Goal: Share content

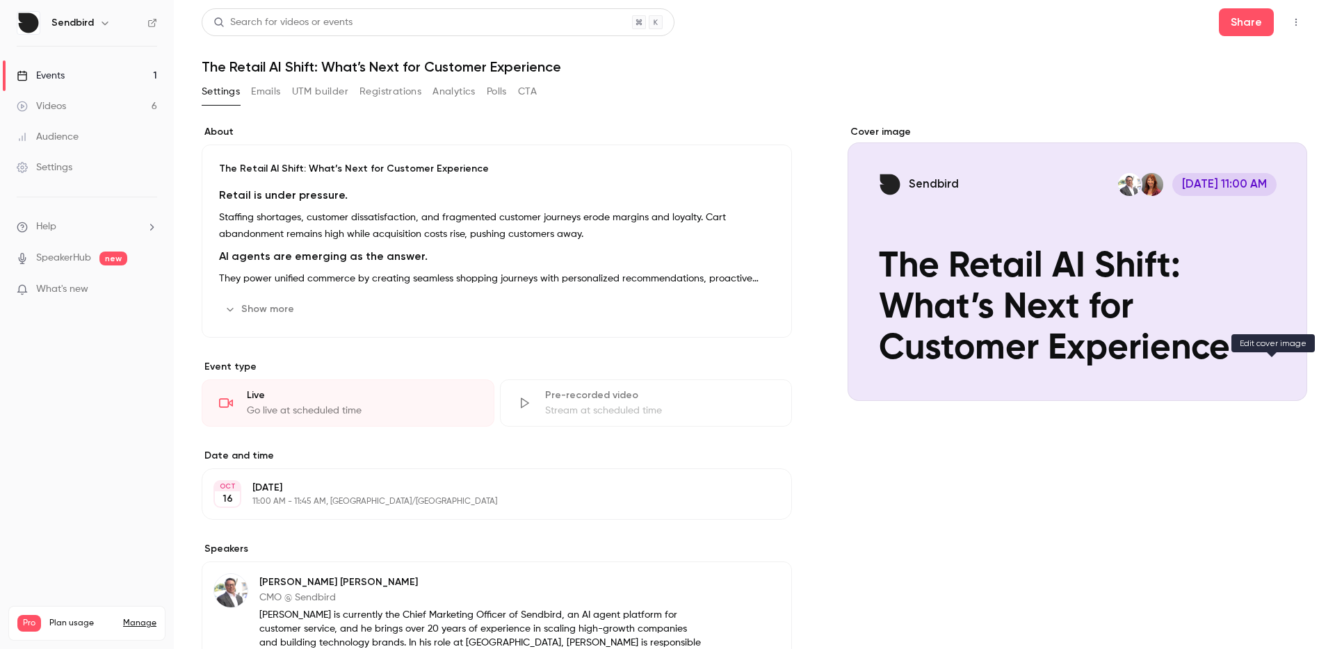
click at [1276, 365] on button "Sendbird [DATE] 11:00 AM The Retail AI Shift: What’s Next for Customer Experien…" at bounding box center [1282, 376] width 28 height 28
click at [983, 176] on div "Cover image" at bounding box center [1076, 263] width 459 height 276
click at [0, 0] on input "Sendbird [DATE] 11:00 AM The Retail AI Shift: What’s Next for Customer Experien…" at bounding box center [0, 0] width 0 height 0
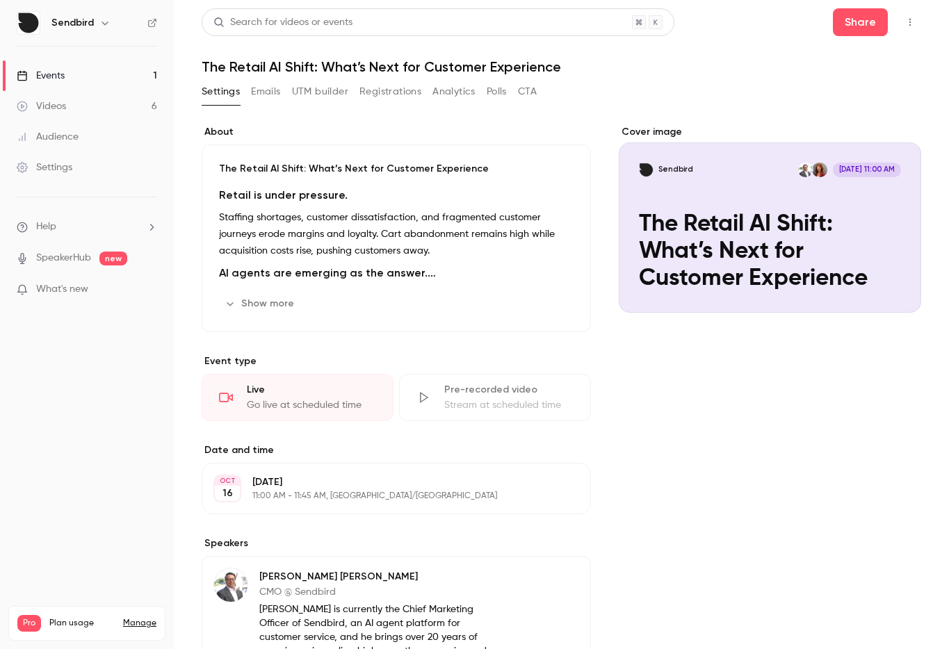
click at [739, 149] on div "Cover image" at bounding box center [770, 219] width 302 height 188
click at [0, 0] on input "Sendbird [DATE] 11:00 AM The Retail AI Shift: What’s Next for Customer Experien…" at bounding box center [0, 0] width 0 height 0
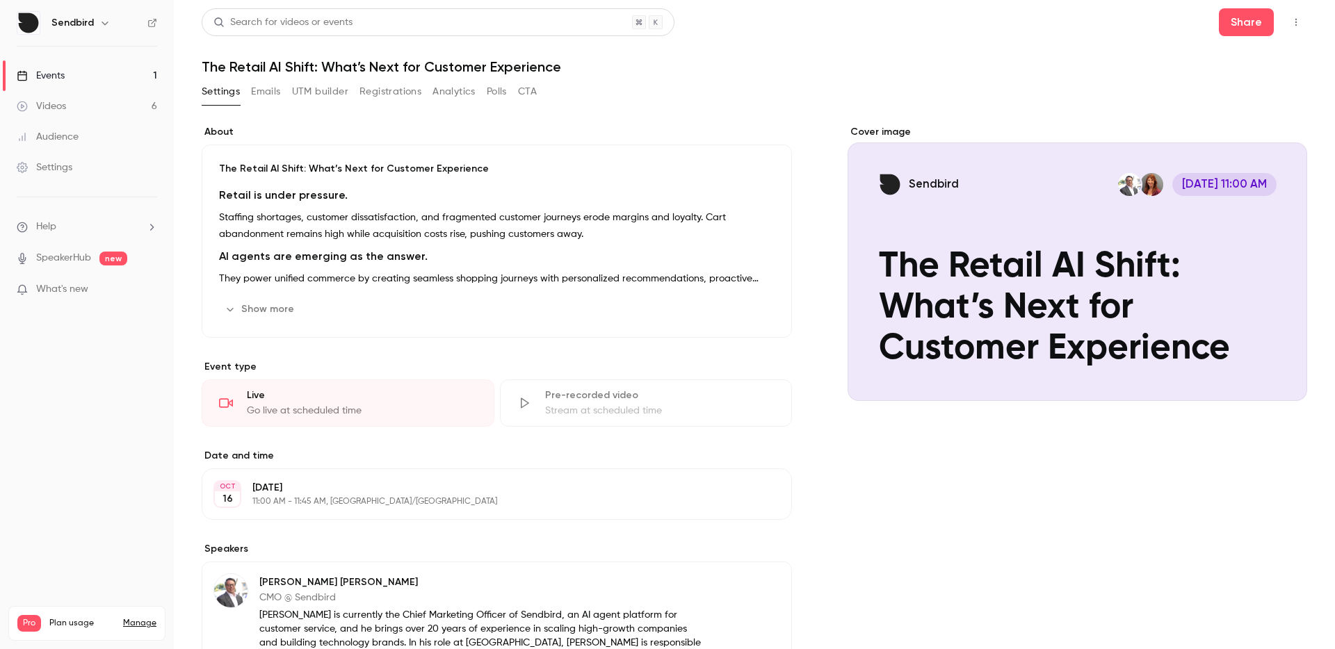
click at [74, 212] on ul "Help SpeakerHub new What's new" at bounding box center [87, 259] width 174 height 124
click at [60, 235] on ul "Help SpeakerHub new What's new" at bounding box center [87, 259] width 174 height 124
click at [61, 231] on li "Help" at bounding box center [87, 227] width 140 height 15
click at [90, 219] on div at bounding box center [667, 324] width 1335 height 649
click at [101, 225] on li "Help" at bounding box center [87, 227] width 140 height 15
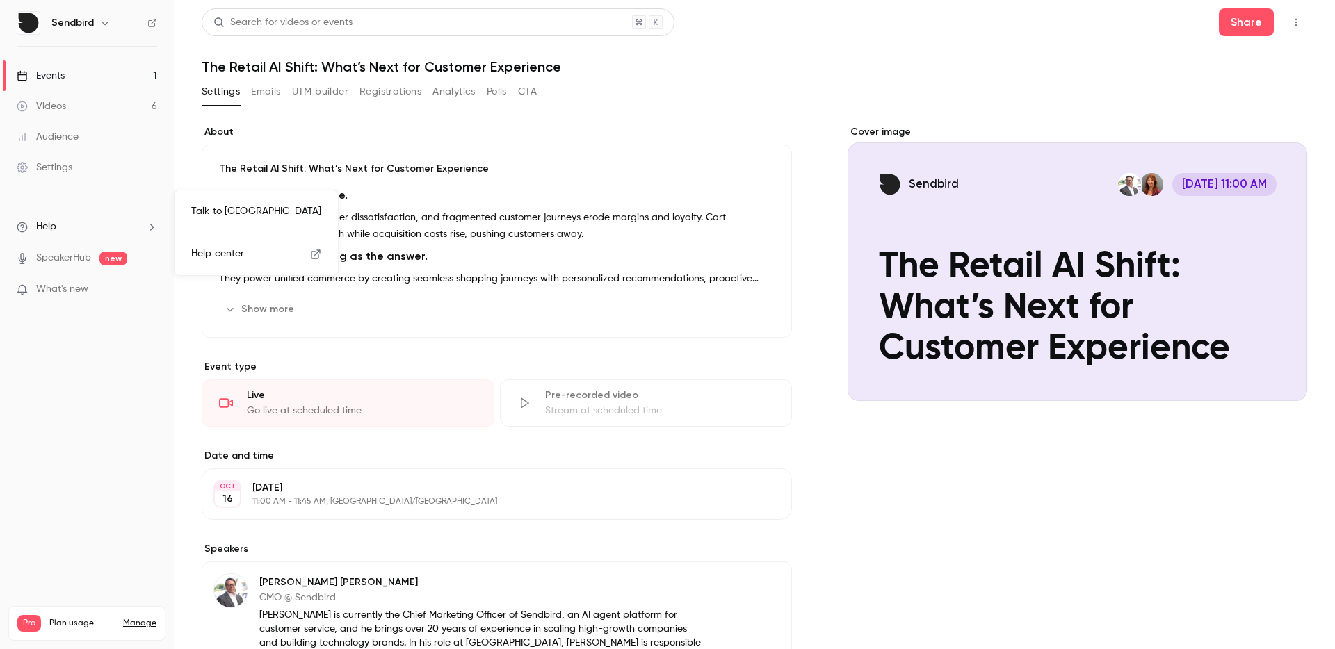
click at [200, 259] on span "Help center" at bounding box center [217, 254] width 53 height 15
click at [282, 60] on h1 "The Retail AI Shift: What’s Next for Customer Experience" at bounding box center [754, 66] width 1105 height 17
click at [280, 61] on h1 "The Retail AI Shift: What’s Next for Customer Experience" at bounding box center [754, 66] width 1105 height 17
click at [307, 63] on h1 "The Retail AI Shift: What’s Next for Customer Experience" at bounding box center [754, 66] width 1105 height 17
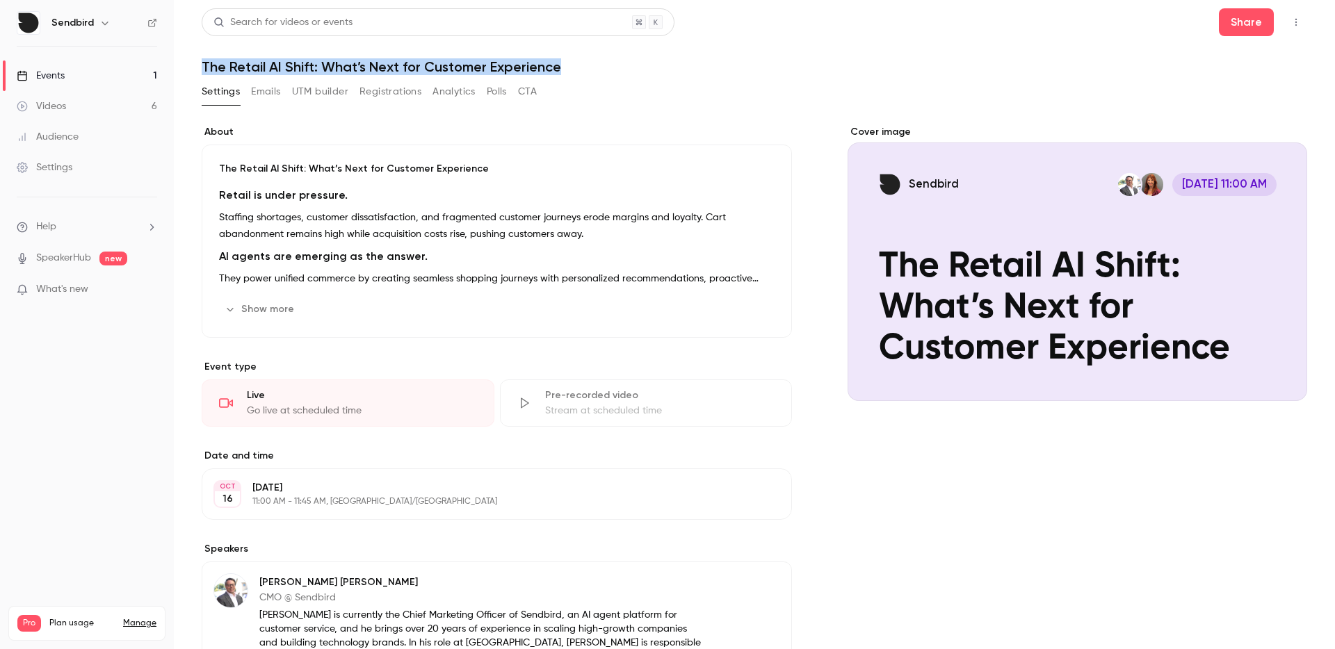
drag, startPoint x: 560, startPoint y: 67, endPoint x: 226, endPoint y: 58, distance: 334.5
click at [226, 58] on h1 "The Retail AI Shift: What’s Next for Customer Experience" at bounding box center [754, 66] width 1105 height 17
copy h1 "The Retail AI Shift: What’s Next for Customer Experience"
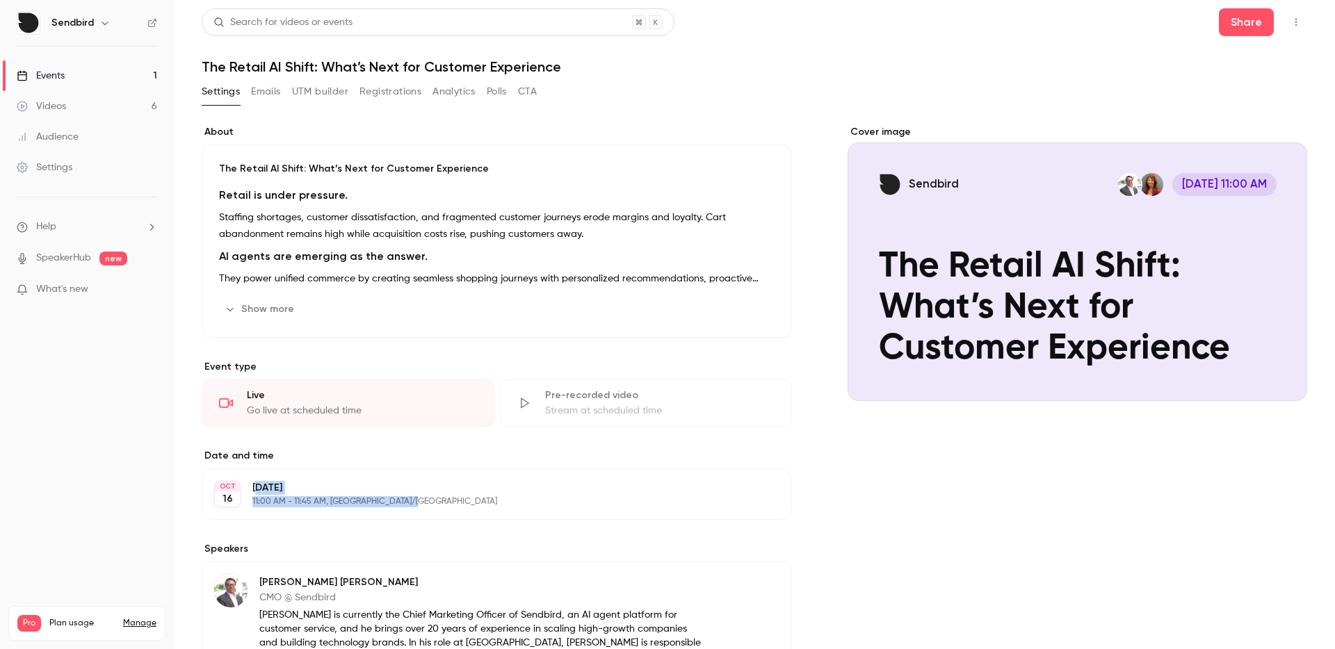
drag, startPoint x: 455, startPoint y: 498, endPoint x: 259, endPoint y: 488, distance: 195.6
click at [259, 488] on div "[DATE] 11:00 AM - 11:45 AM, [GEOGRAPHIC_DATA]/[GEOGRAPHIC_DATA]" at bounding box center [485, 494] width 466 height 26
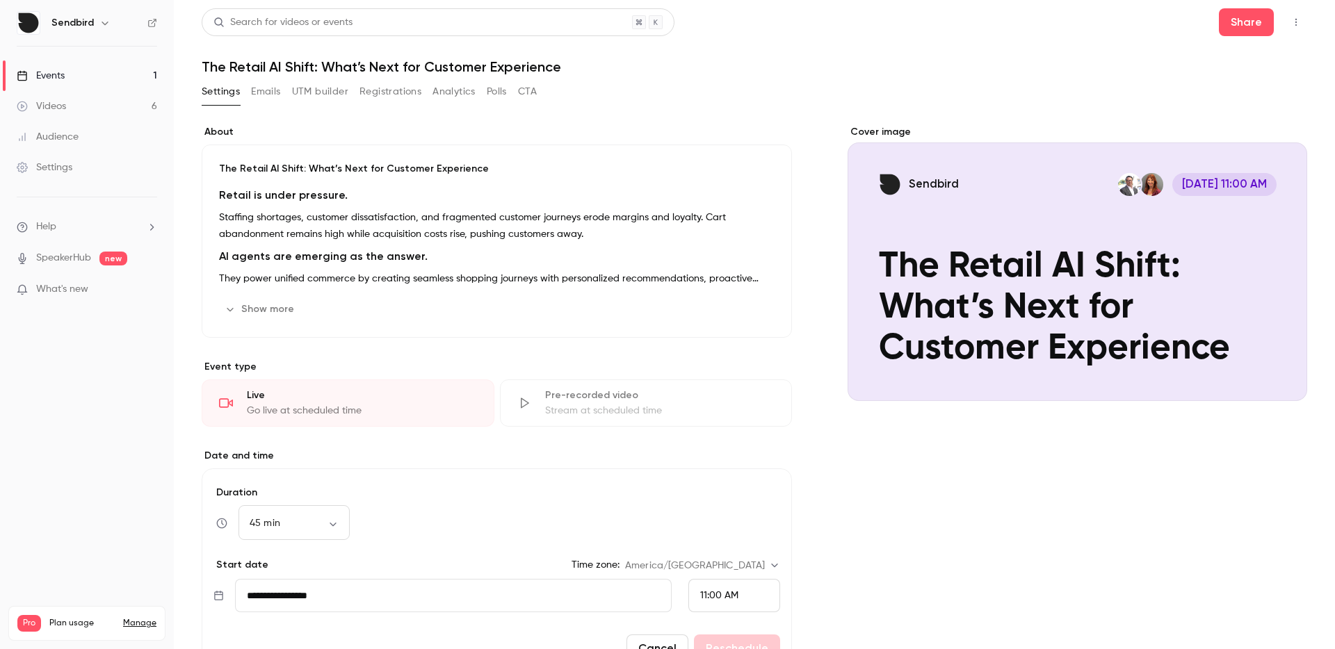
click at [340, 594] on input "**********" at bounding box center [453, 595] width 437 height 33
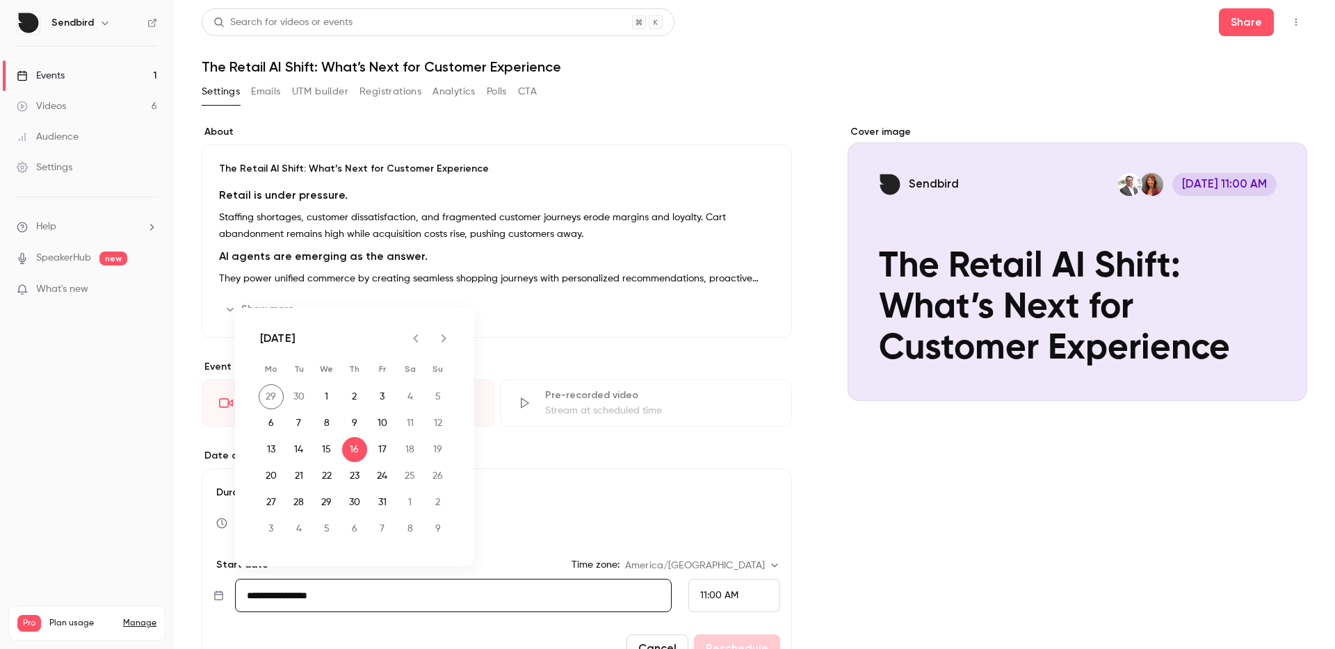
click at [596, 516] on div "45 min ** ​" at bounding box center [496, 523] width 567 height 33
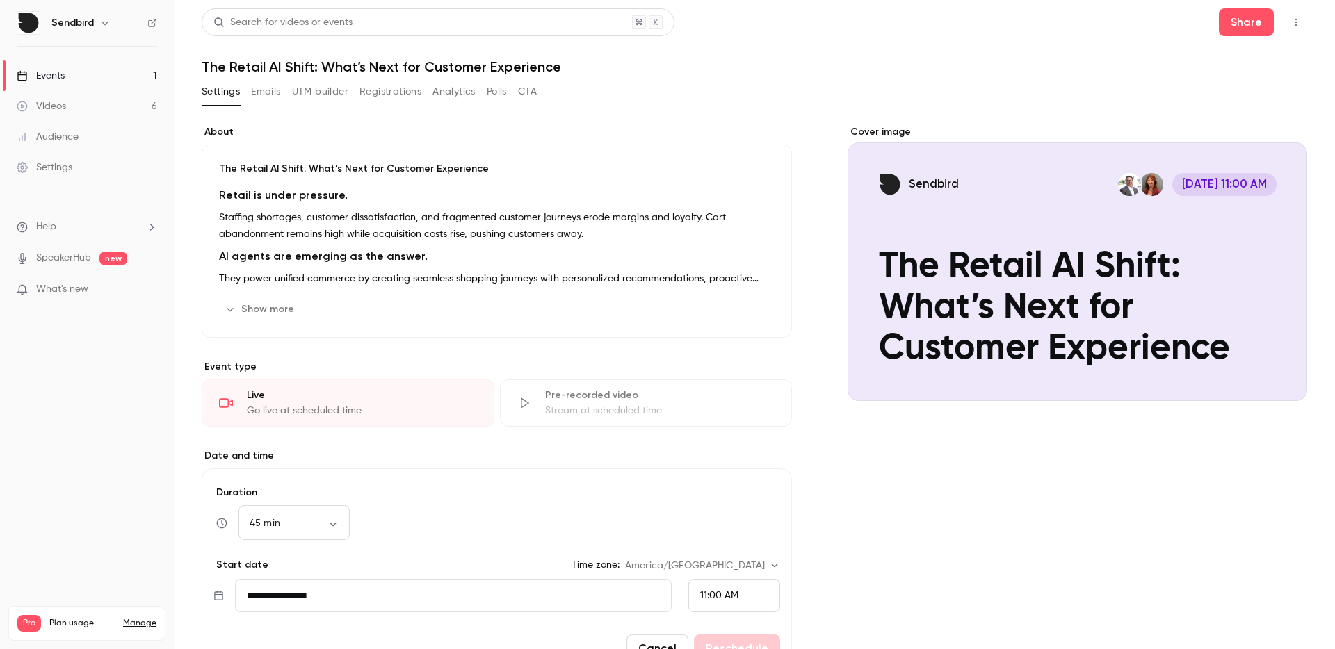
click at [60, 113] on div "Videos" at bounding box center [41, 106] width 49 height 14
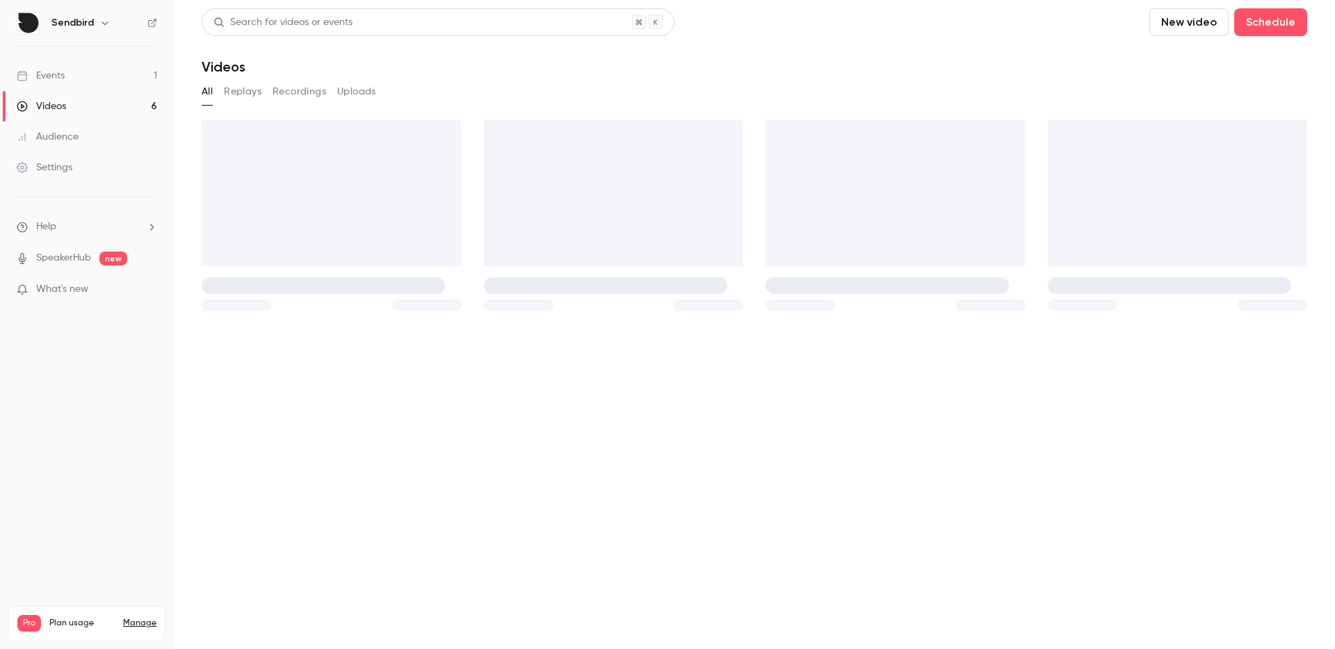
click at [117, 73] on link "Events 1" at bounding box center [87, 75] width 174 height 31
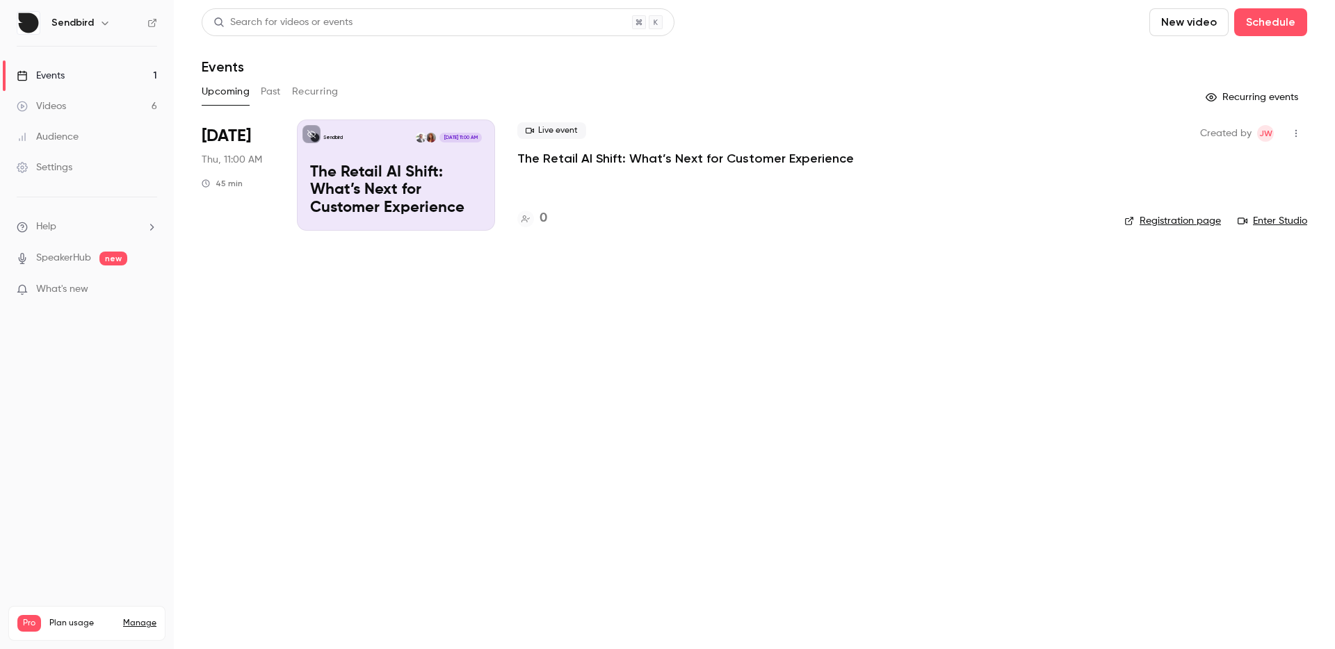
click at [270, 93] on button "Past" at bounding box center [271, 92] width 20 height 22
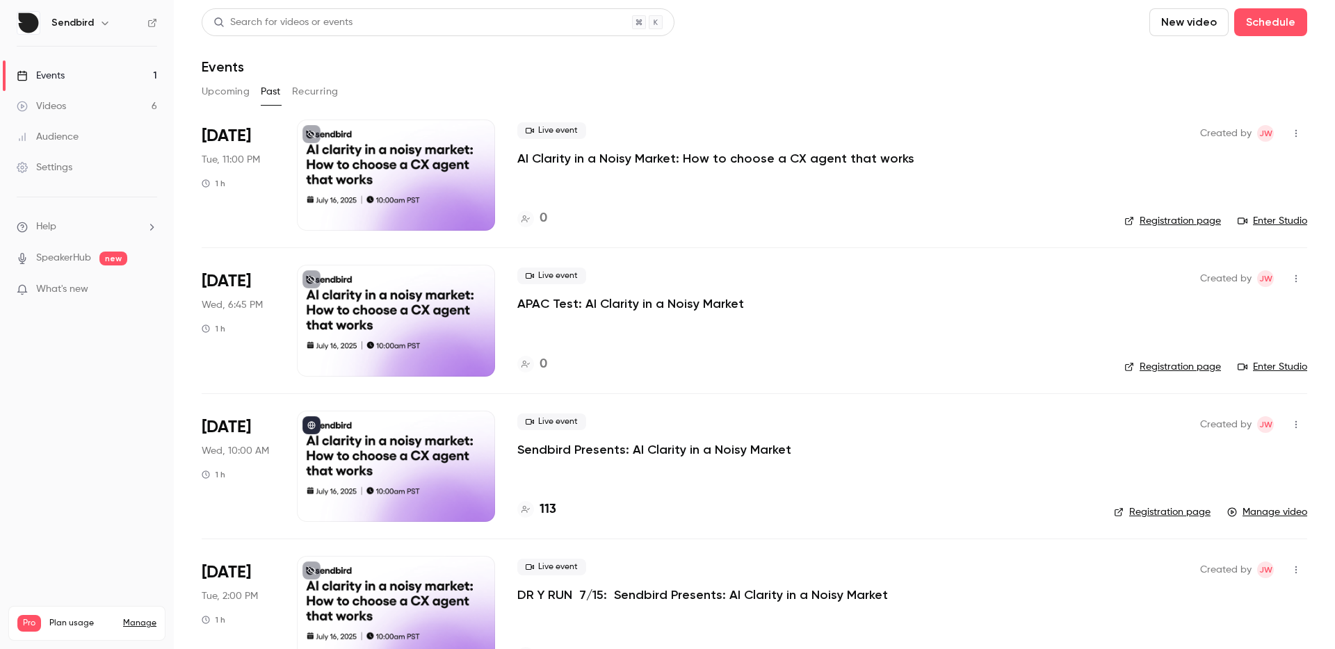
click at [438, 194] on div at bounding box center [396, 175] width 198 height 111
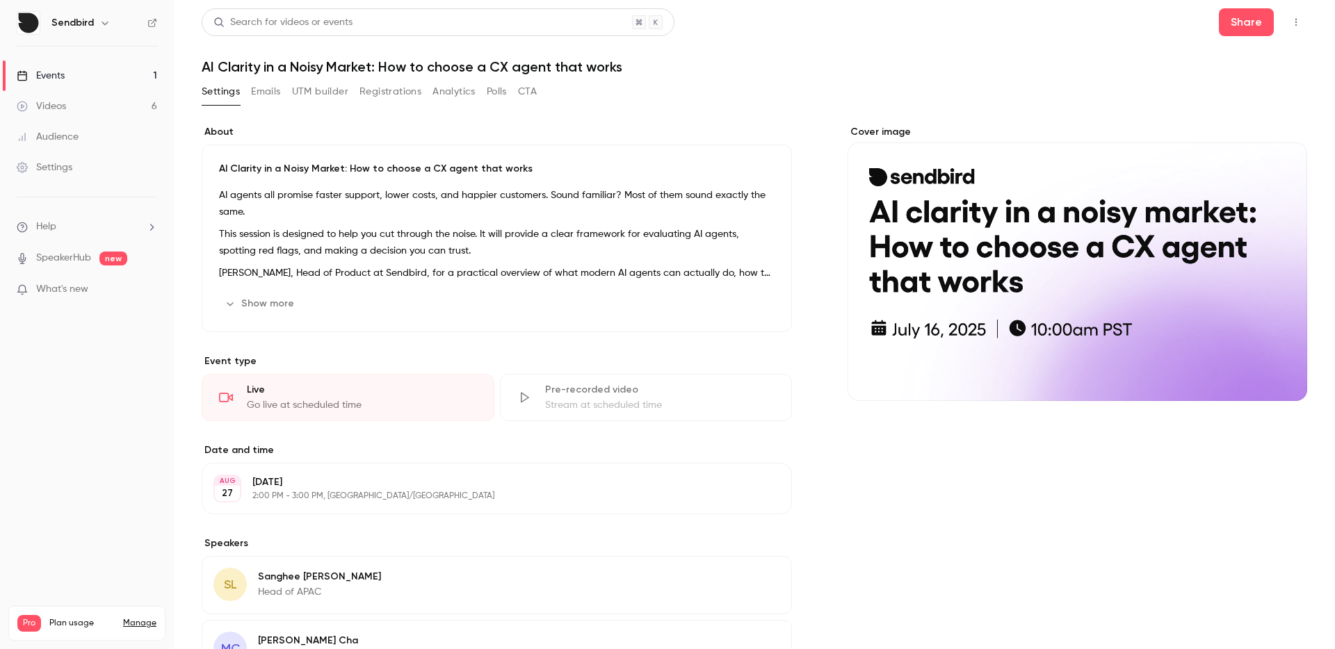
click at [1285, 14] on button "button" at bounding box center [1296, 22] width 22 height 22
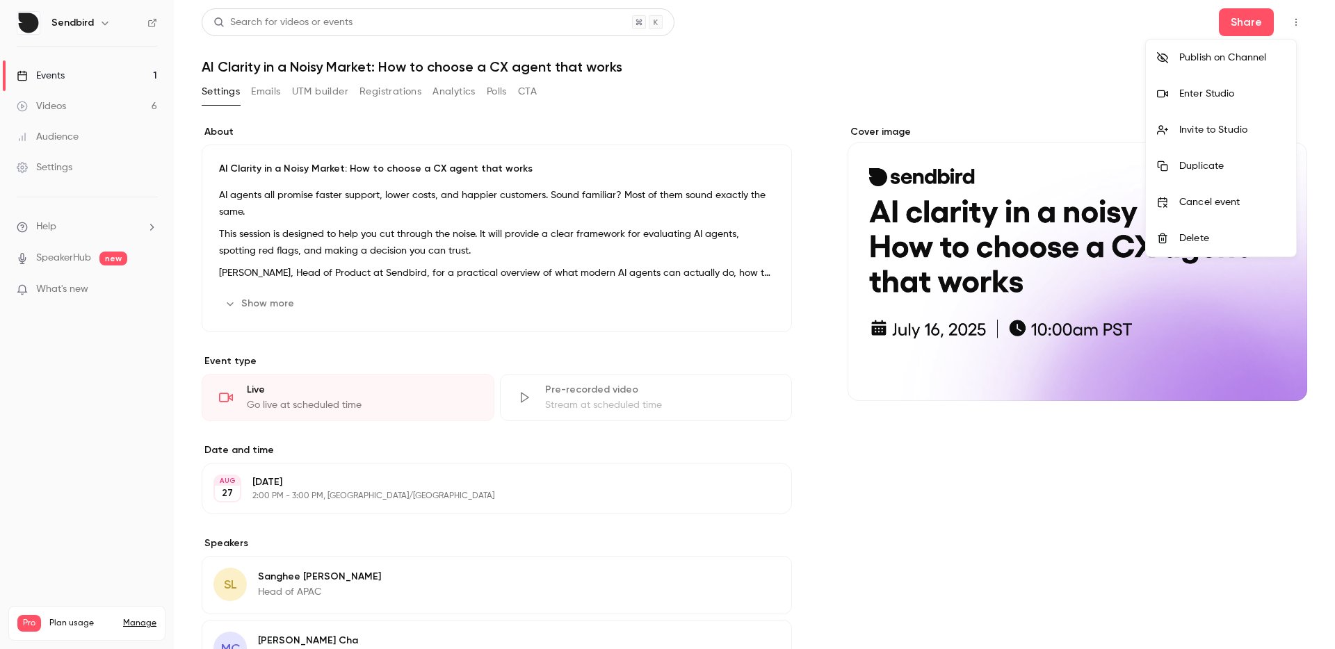
click at [1248, 20] on div at bounding box center [667, 324] width 1335 height 649
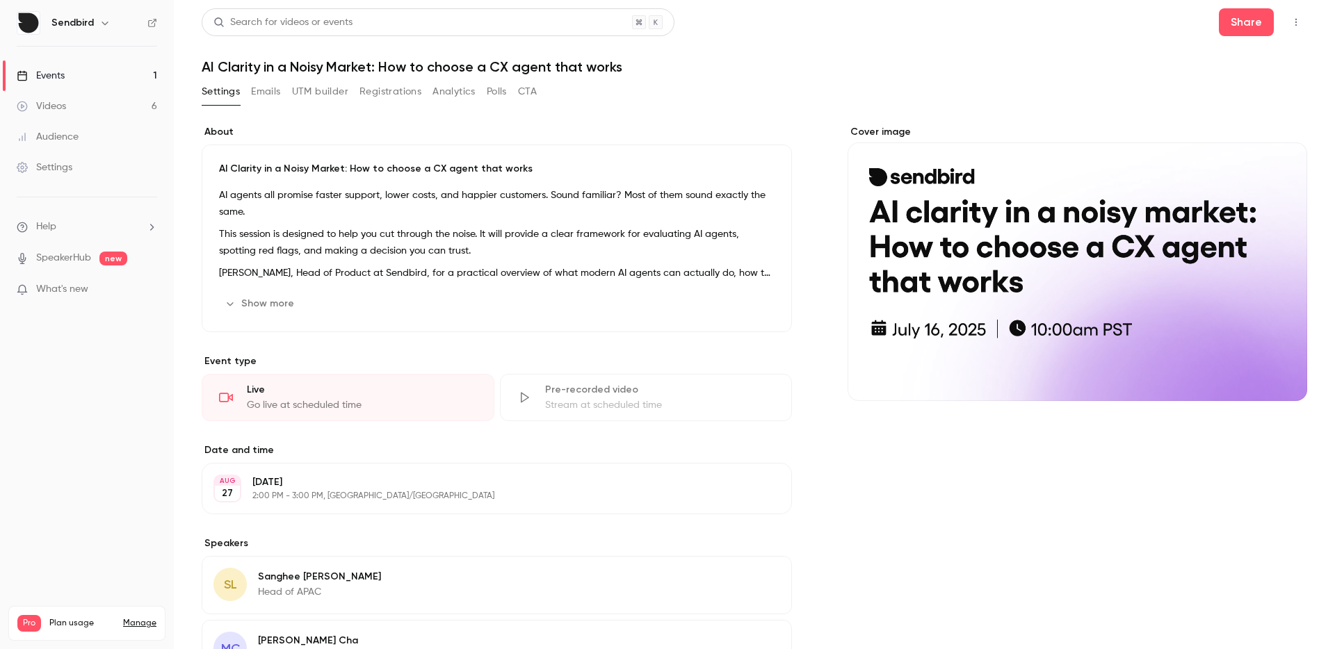
drag, startPoint x: 1035, startPoint y: 32, endPoint x: 1024, endPoint y: 31, distance: 11.2
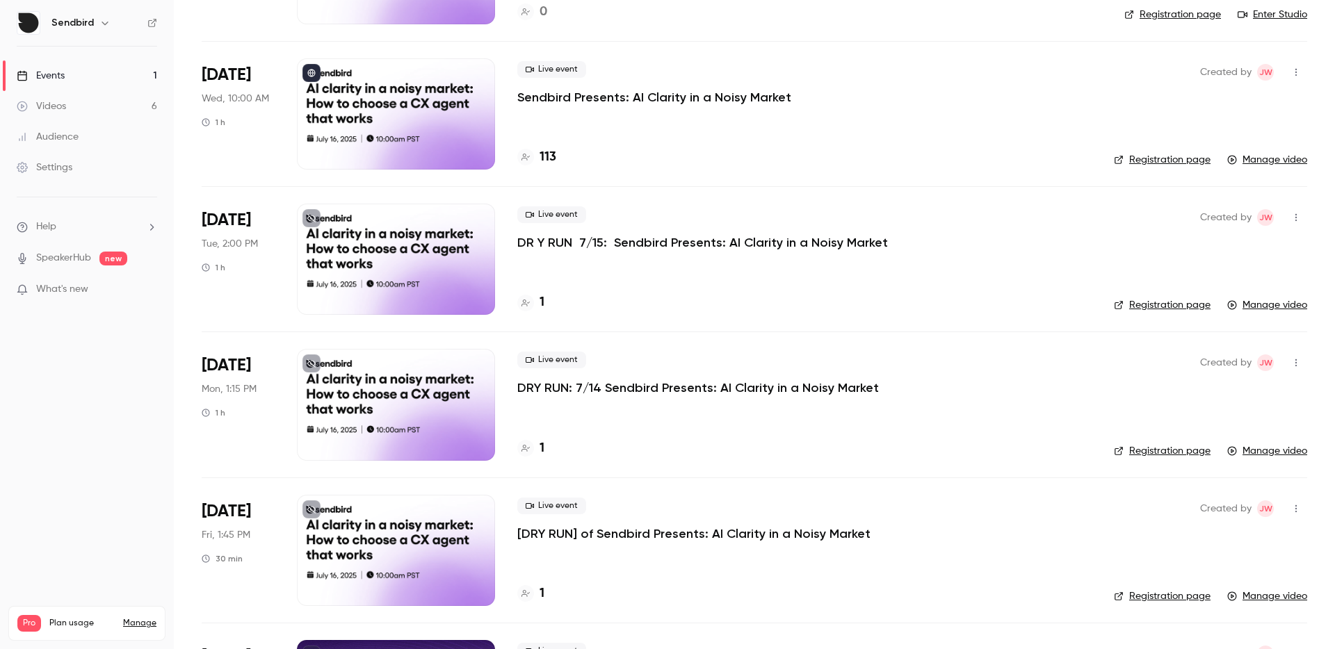
scroll to position [172, 0]
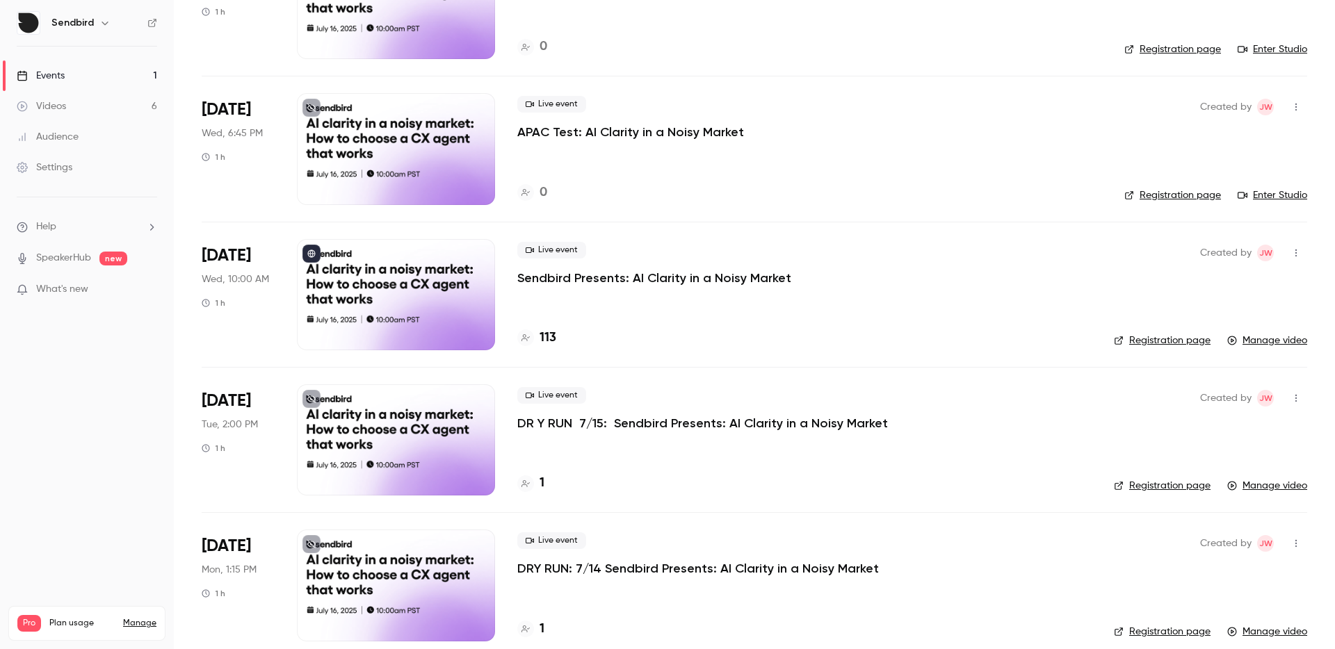
click at [666, 279] on p "Sendbird Presents: AI Clarity in a Noisy Market" at bounding box center [654, 278] width 274 height 17
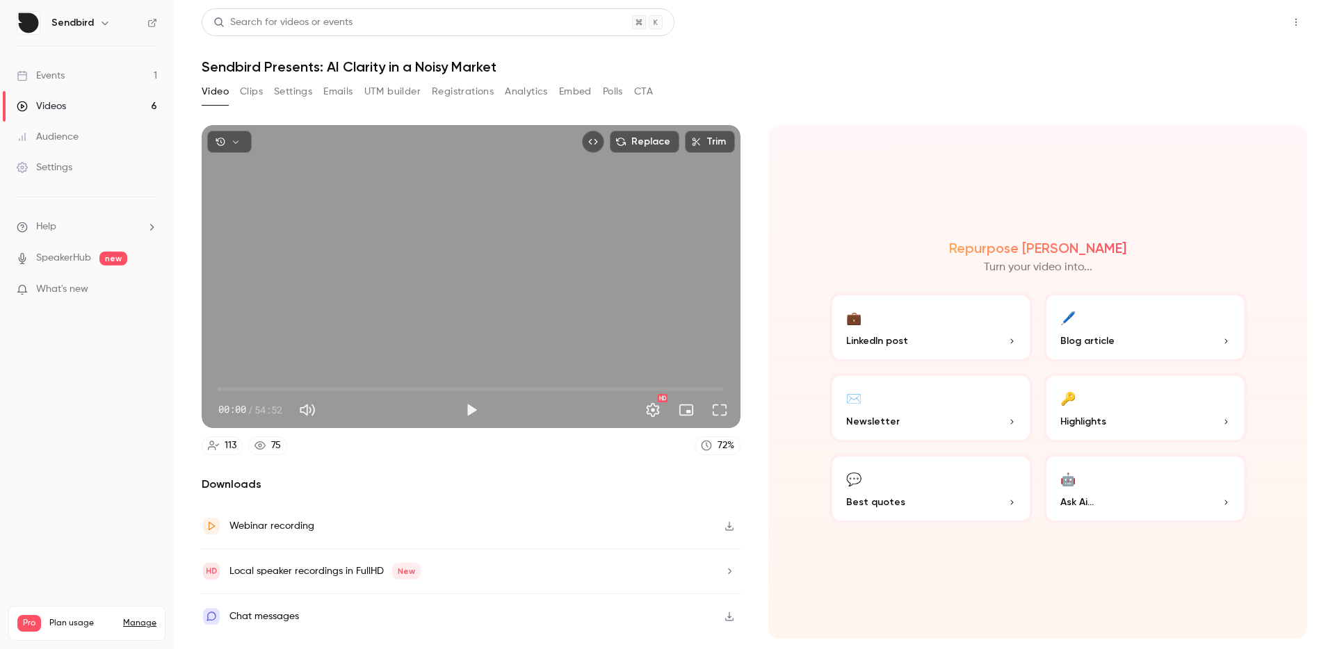
click at [1244, 19] on button "Share" at bounding box center [1246, 22] width 55 height 28
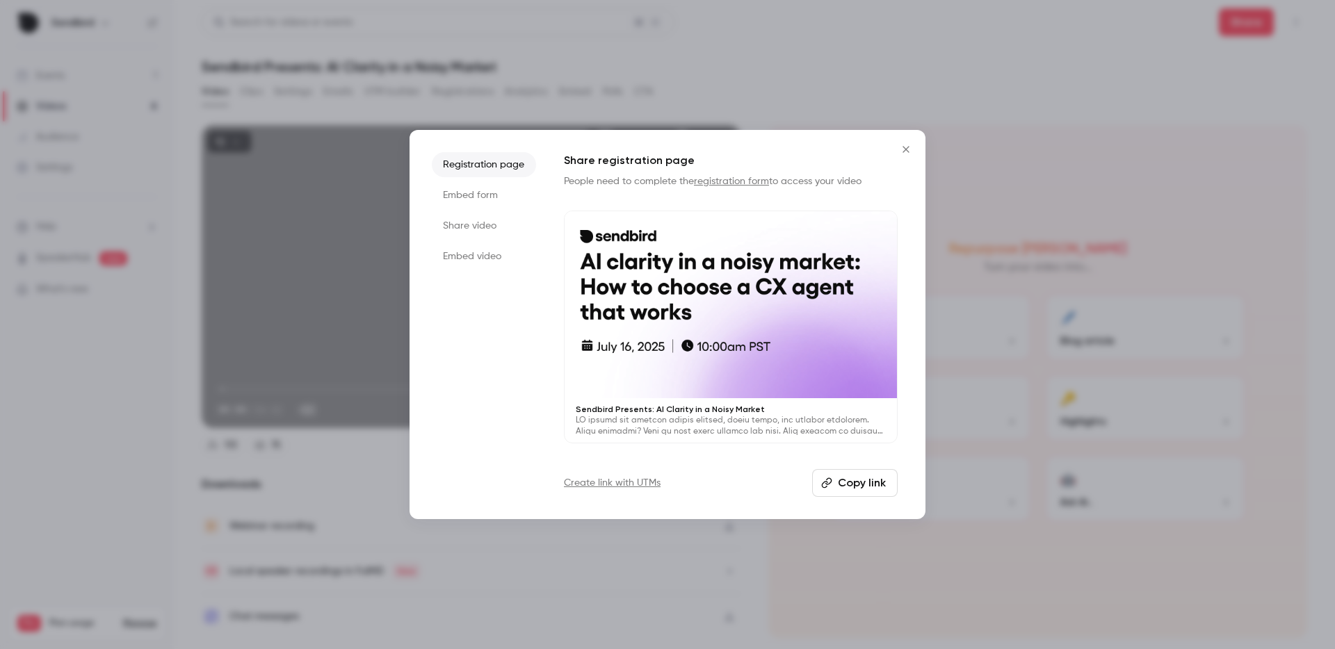
click at [755, 362] on div at bounding box center [730, 304] width 332 height 187
click at [896, 148] on button "Close" at bounding box center [906, 150] width 28 height 28
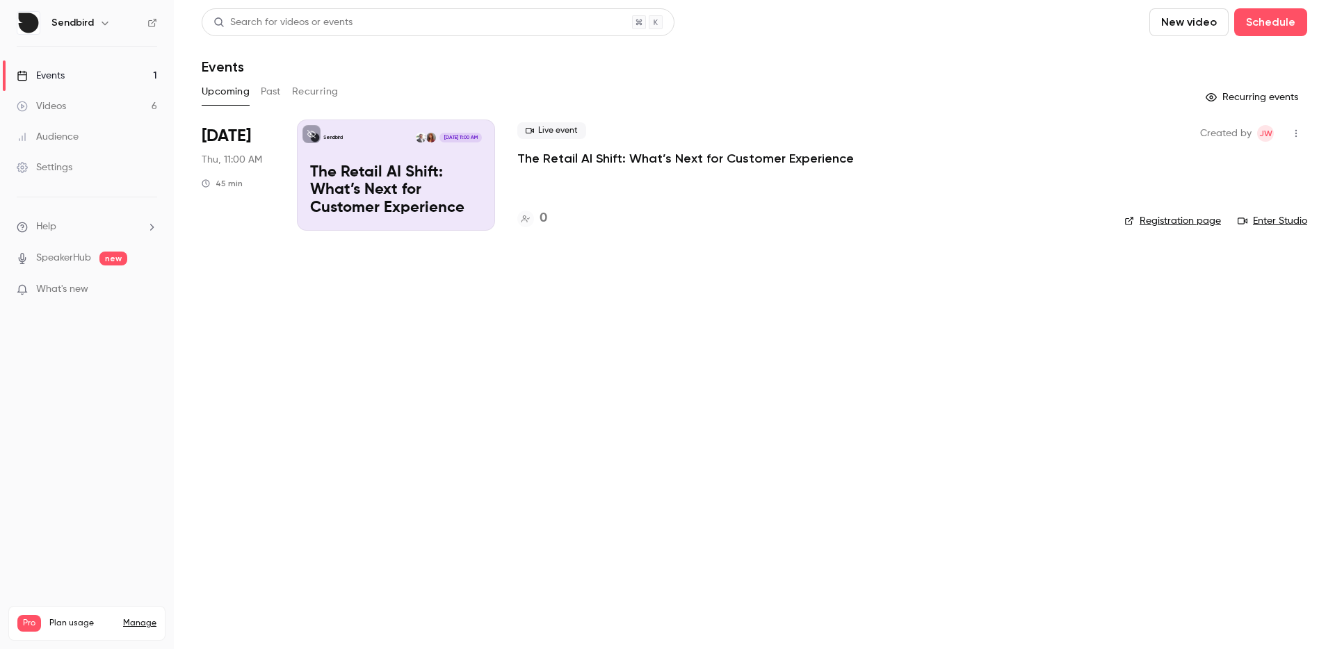
click at [415, 185] on p "The Retail AI Shift: What’s Next for Customer Experience" at bounding box center [396, 191] width 172 height 54
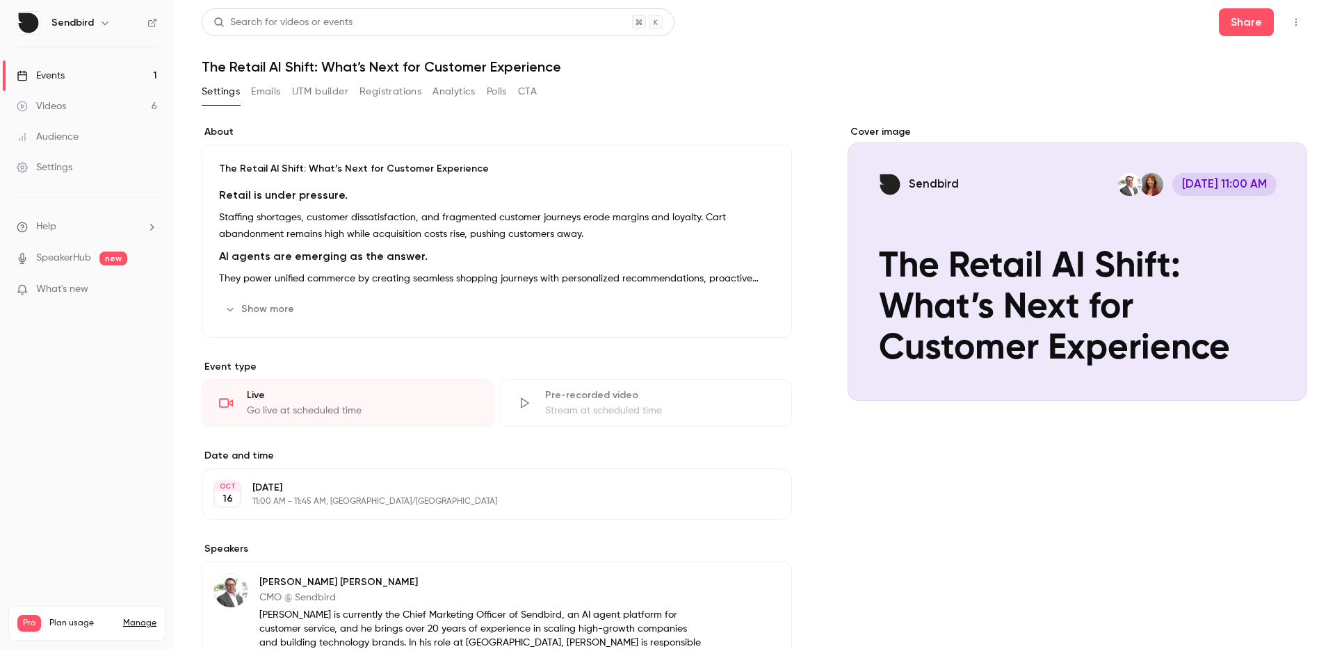
click at [950, 265] on div "Cover image" at bounding box center [1076, 263] width 459 height 276
click at [0, 0] on input "Sendbird [DATE] 11:00 AM The Retail AI Shift: What’s Next for Customer Experien…" at bounding box center [0, 0] width 0 height 0
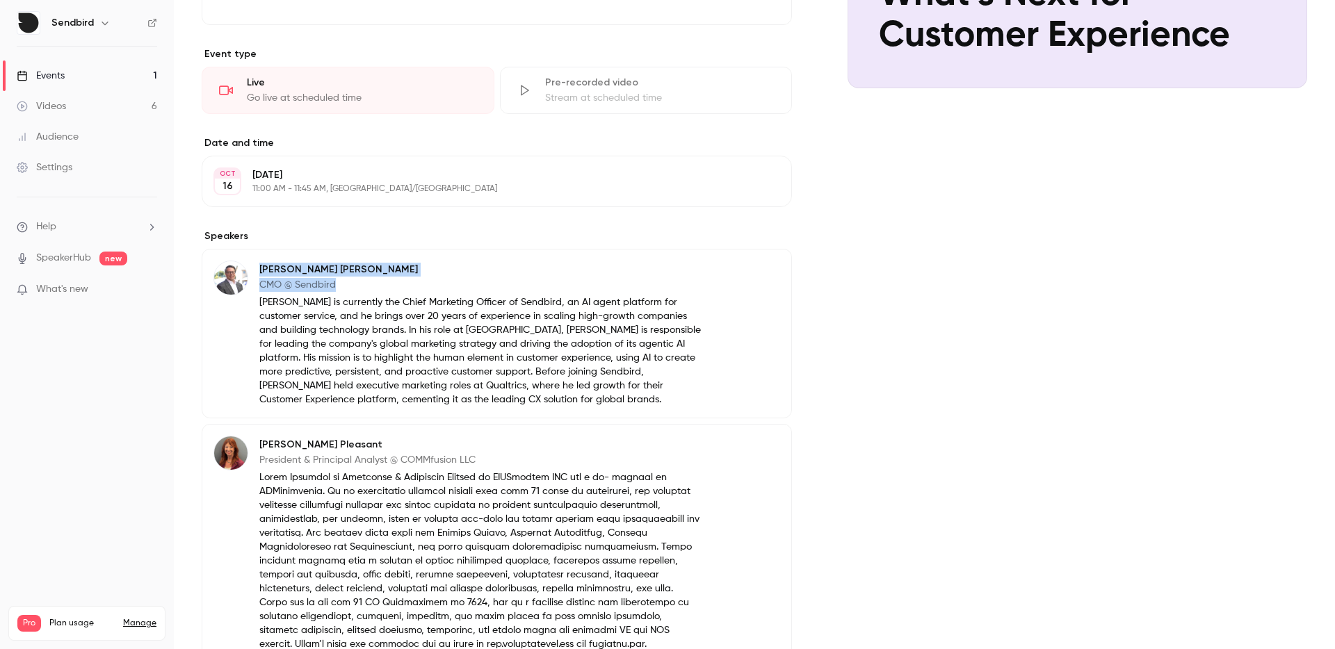
drag, startPoint x: 352, startPoint y: 280, endPoint x: 258, endPoint y: 269, distance: 94.5
click at [258, 269] on div "[PERSON_NAME] CMO @ Sendbird [PERSON_NAME] is currently the Chief Marketing Off…" at bounding box center [457, 334] width 488 height 146
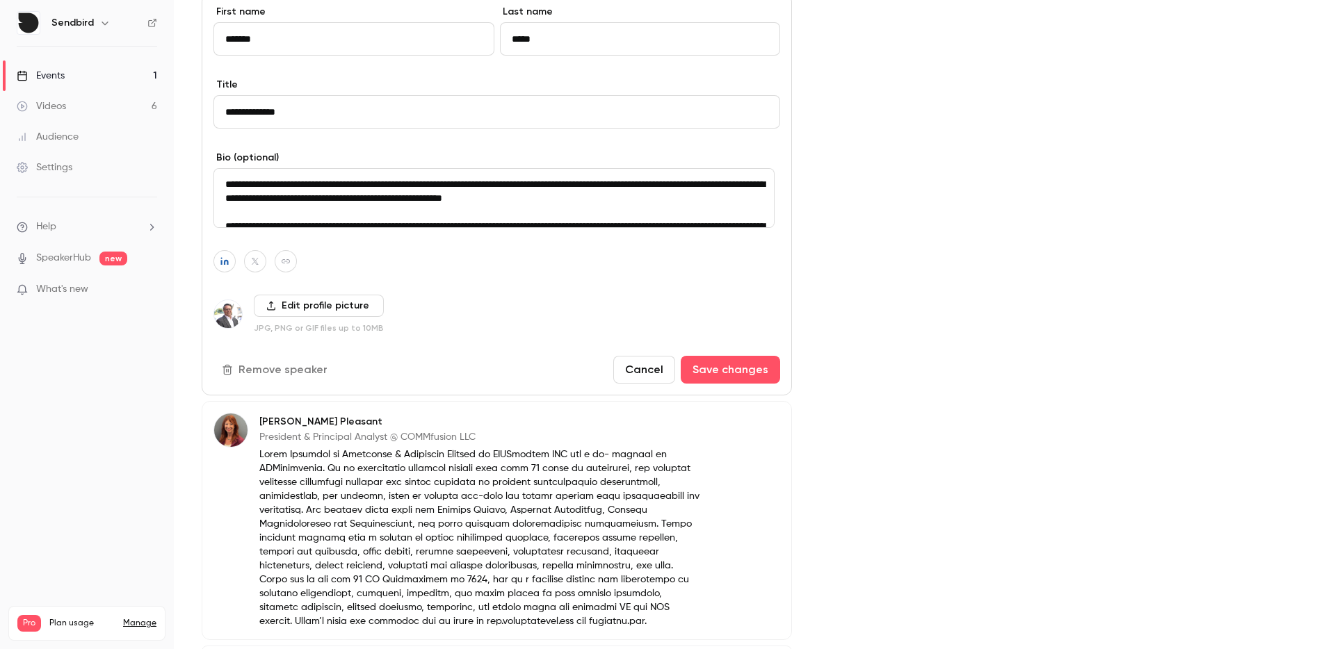
scroll to position [578, 0]
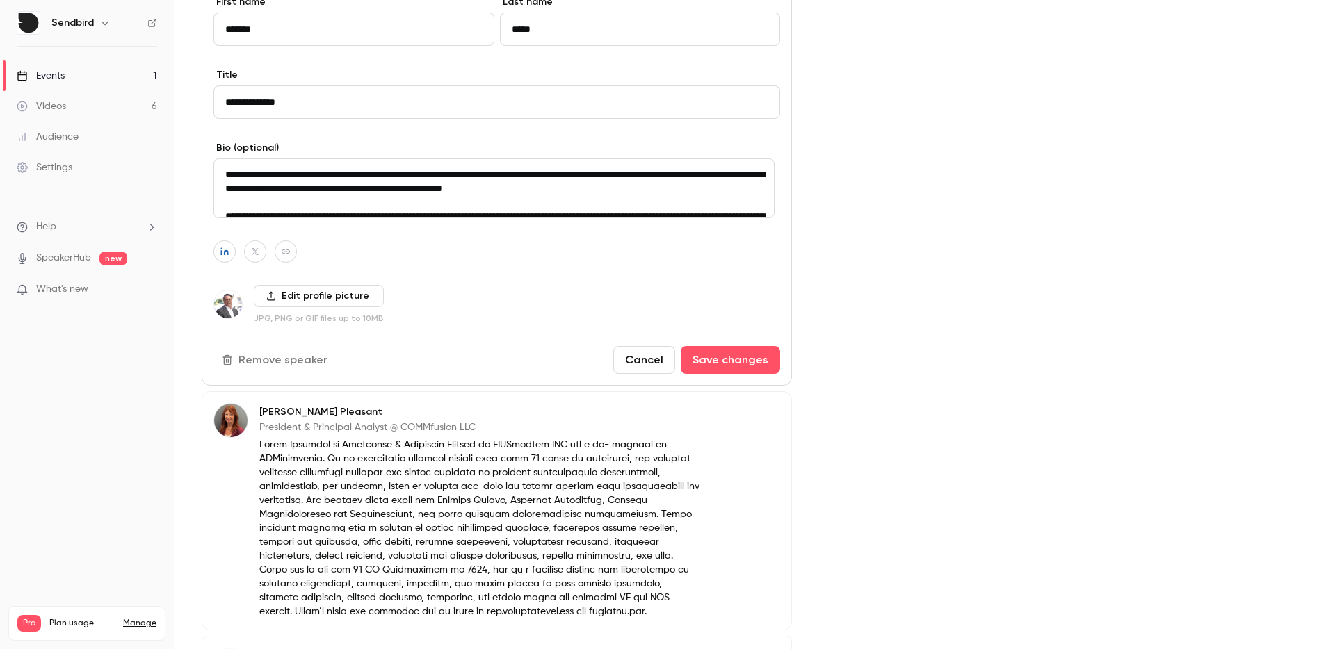
drag, startPoint x: 323, startPoint y: 101, endPoint x: 199, endPoint y: 94, distance: 124.6
click at [199, 94] on main "Search for videos or events Share The Retail AI Shift: What’s Next for Customer…" at bounding box center [754, 324] width 1161 height 649
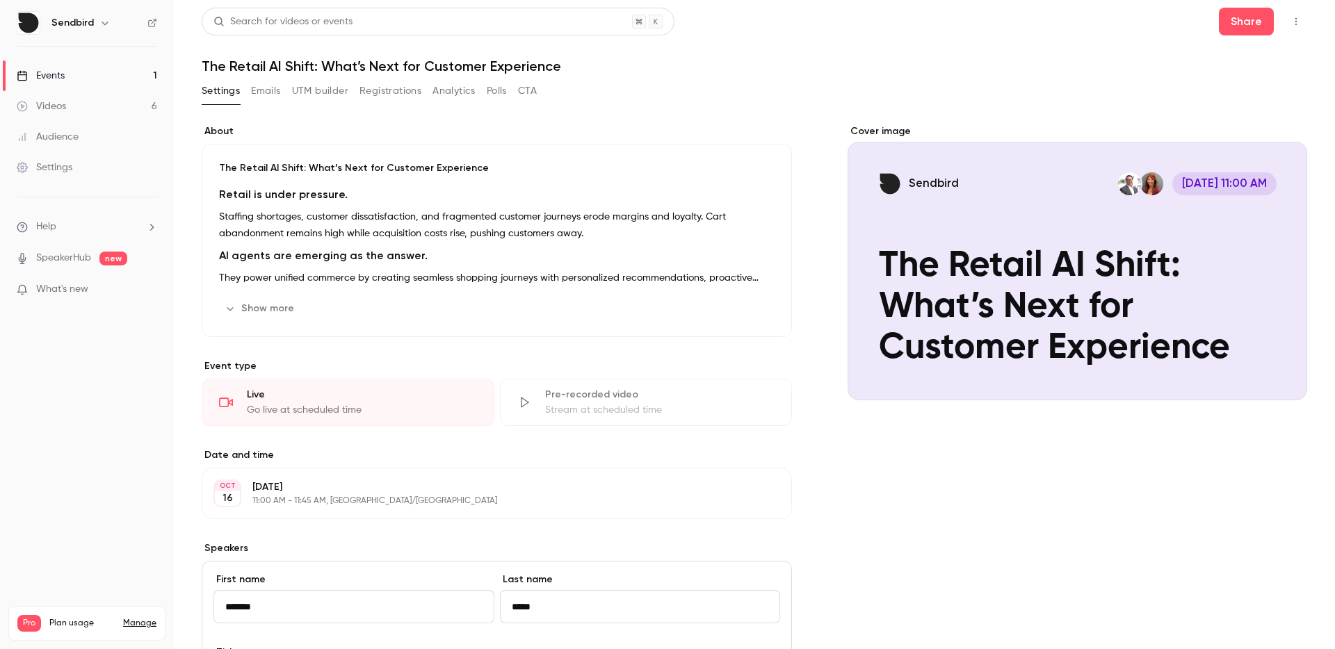
scroll to position [0, 0]
click at [1187, 256] on div "Cover image" at bounding box center [1076, 263] width 459 height 276
click at [0, 0] on input "Sendbird [DATE] 11:00 AM The Retail AI Shift: What’s Next for Customer Experien…" at bounding box center [0, 0] width 0 height 0
click at [1228, 21] on button "Share" at bounding box center [1246, 22] width 55 height 28
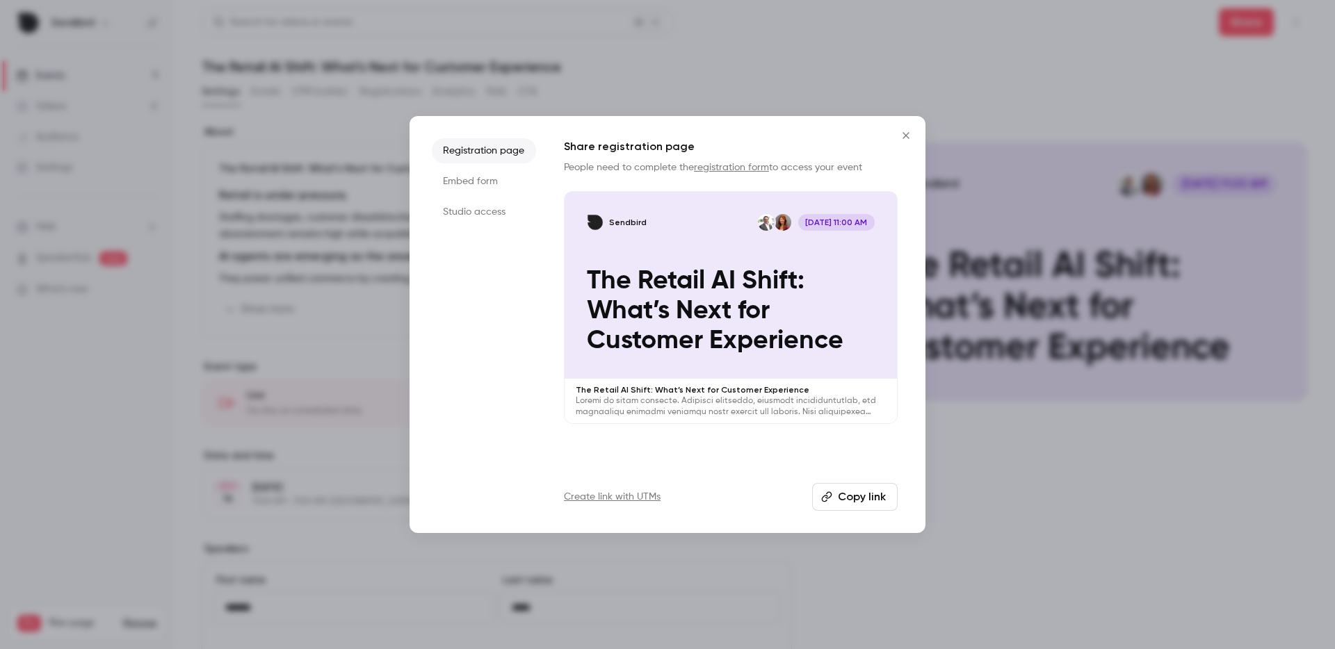
click at [861, 497] on button "Copy link" at bounding box center [855, 497] width 86 height 28
click at [770, 300] on p "The Retail AI Shift: What’s Next for Customer Experience" at bounding box center [731, 311] width 288 height 90
